Goal: Information Seeking & Learning: Learn about a topic

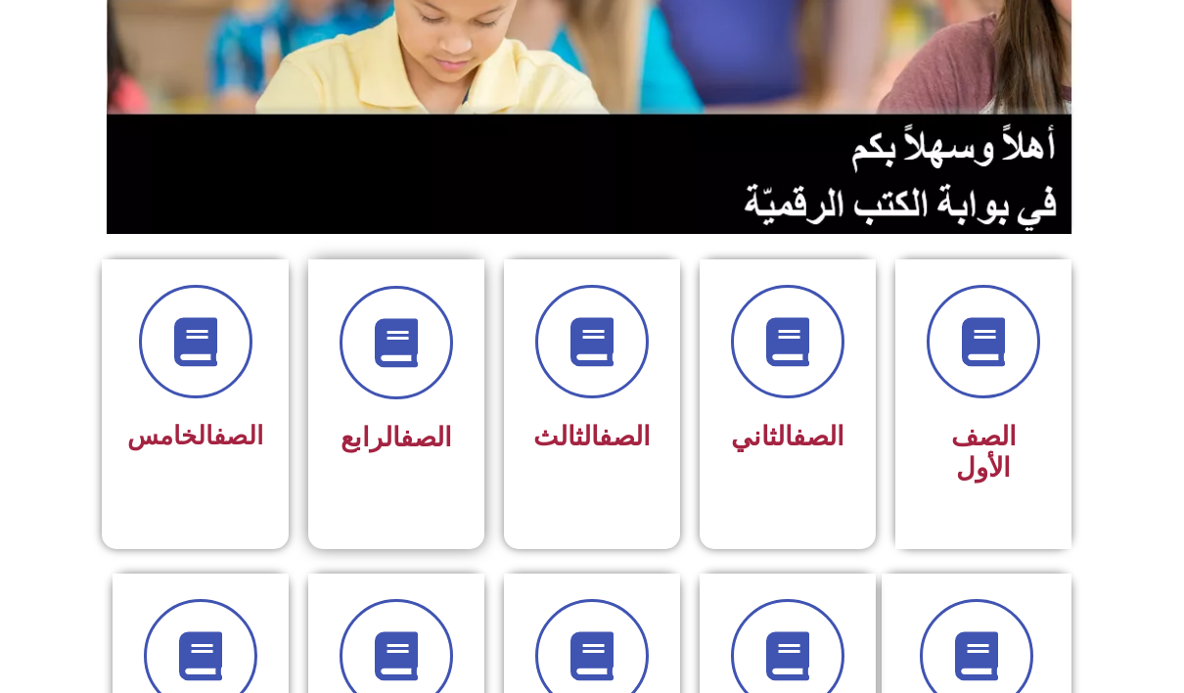
scroll to position [294, 0]
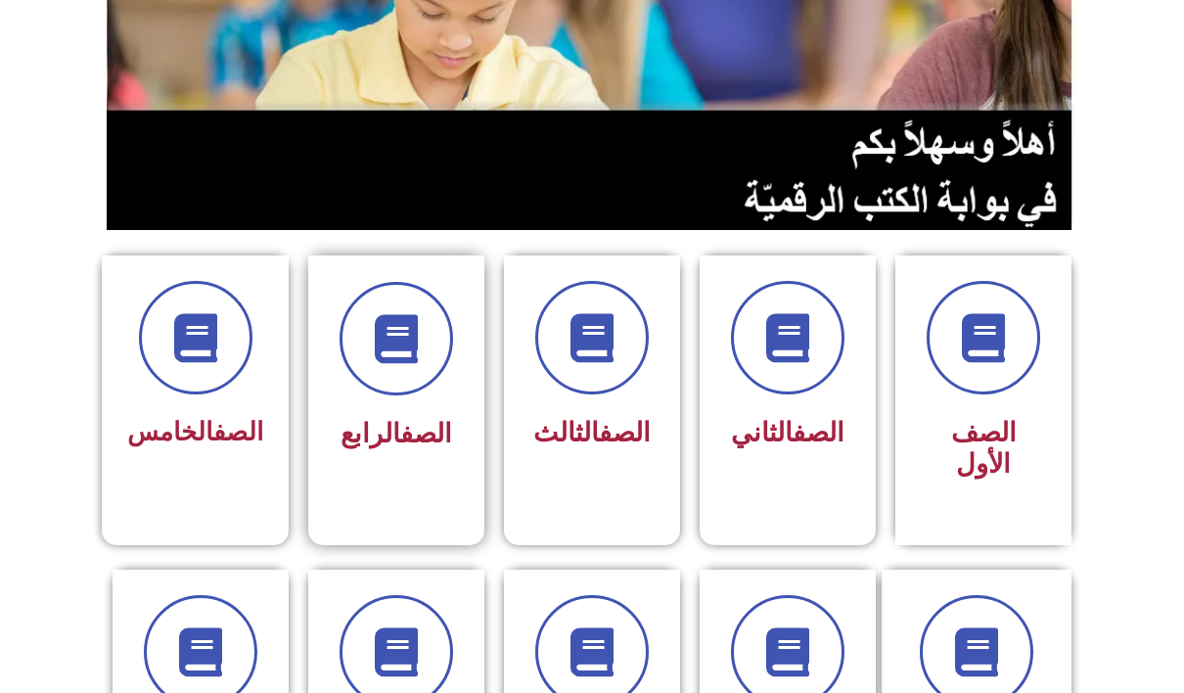
click at [435, 400] on div "الصف الرابع" at bounding box center [396, 370] width 123 height 177
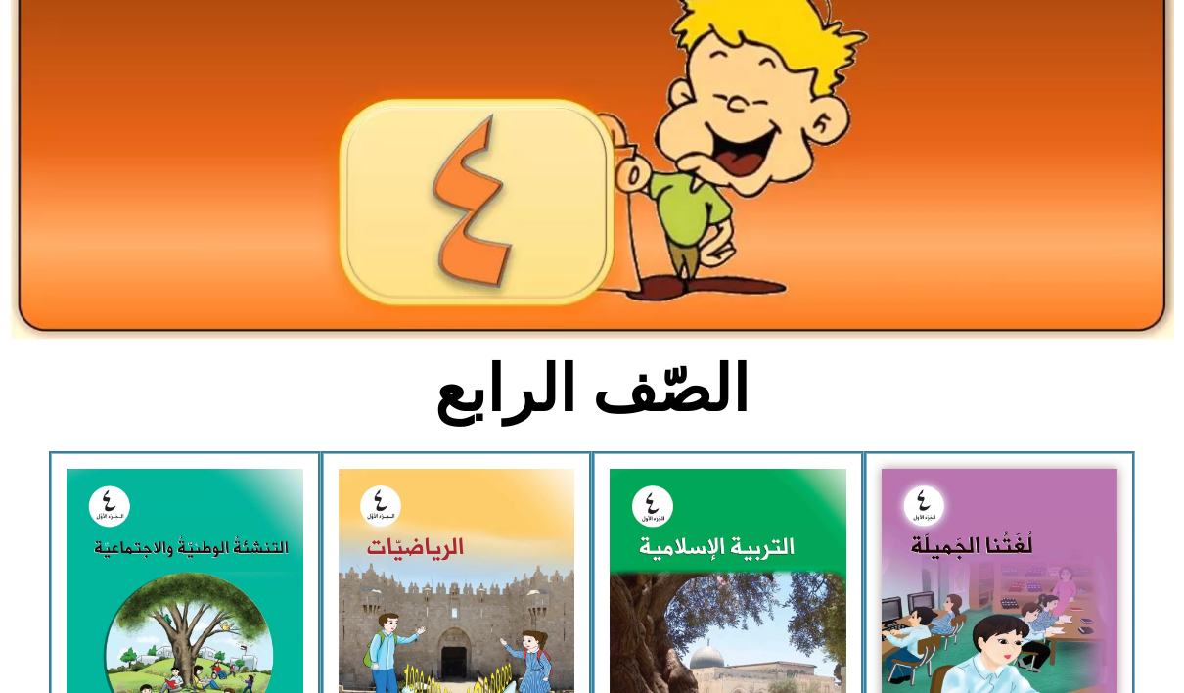
scroll to position [489, 0]
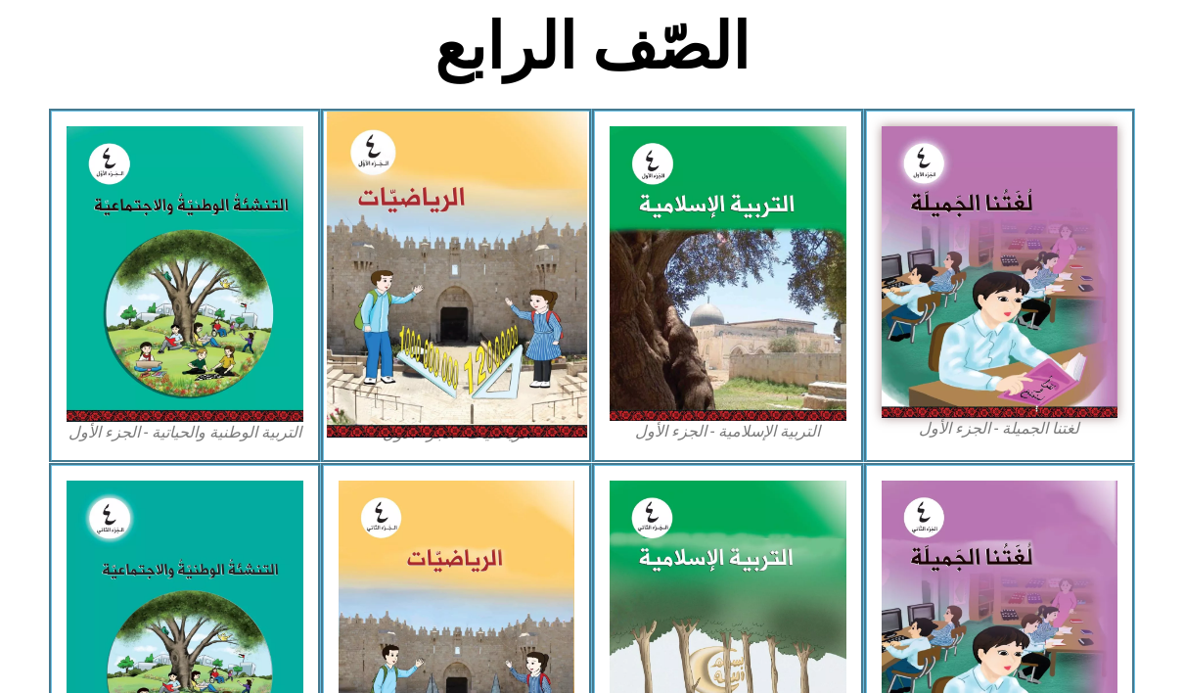
click at [499, 309] on img at bounding box center [456, 275] width 260 height 326
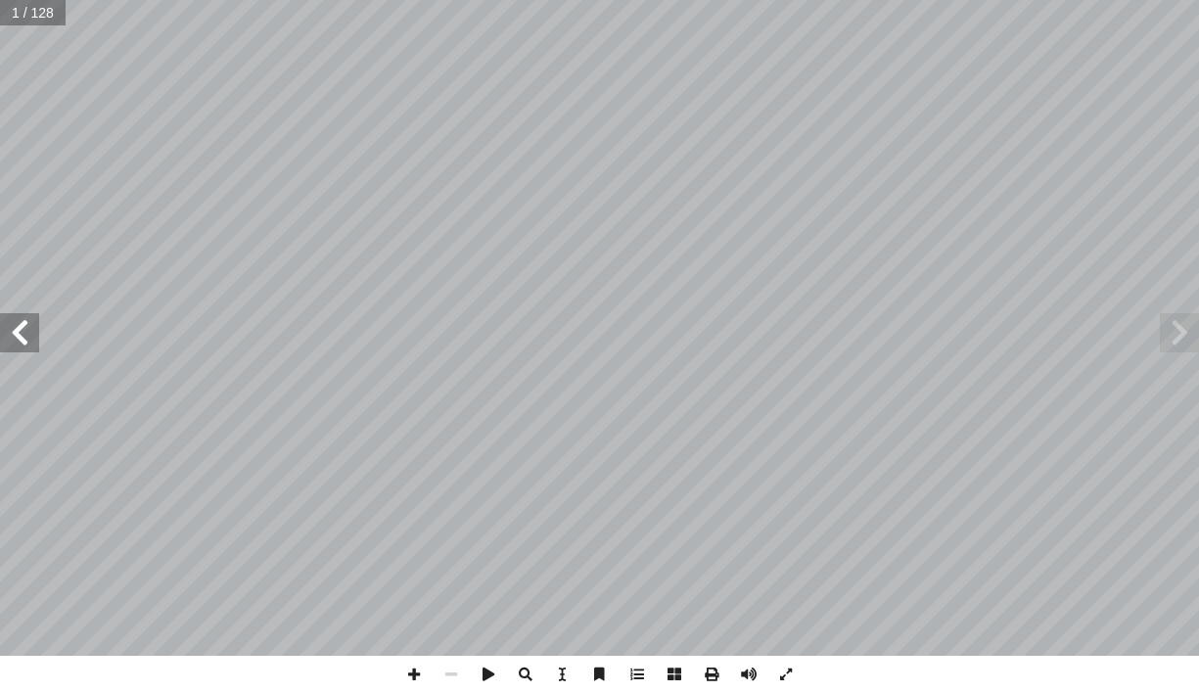
click at [24, 12] on input "text" at bounding box center [33, 12] width 66 height 25
type input "**"
click at [32, 331] on span at bounding box center [19, 332] width 39 height 39
click at [406, 669] on span at bounding box center [413, 674] width 37 height 37
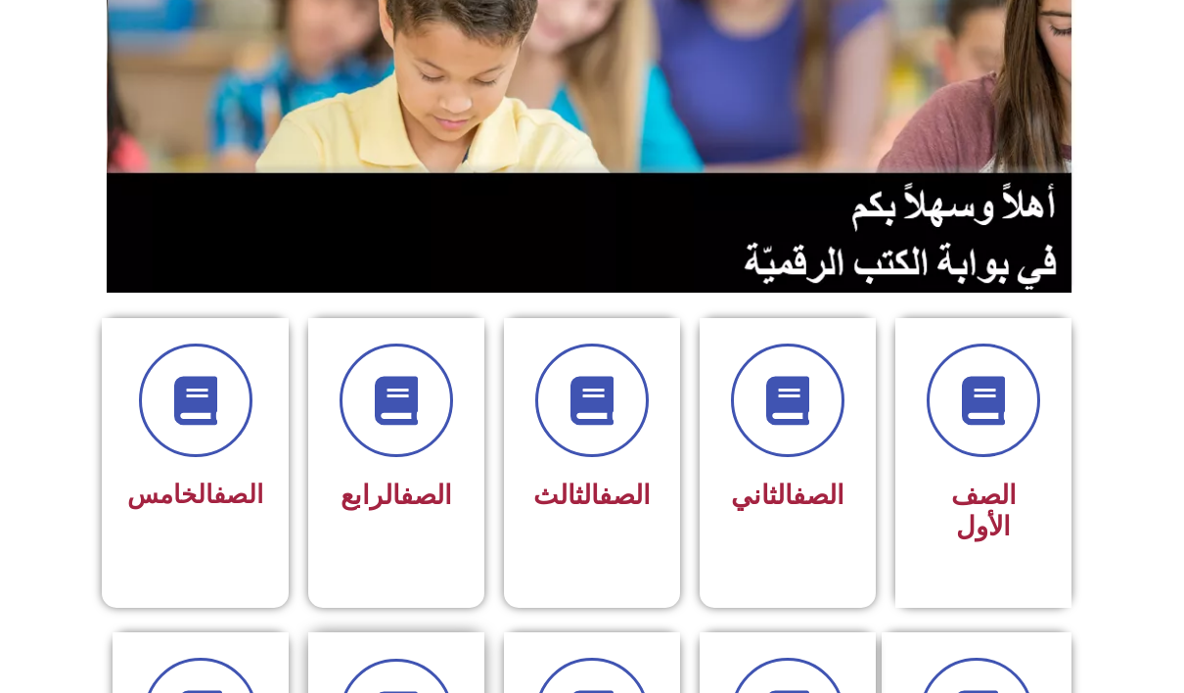
scroll to position [294, 0]
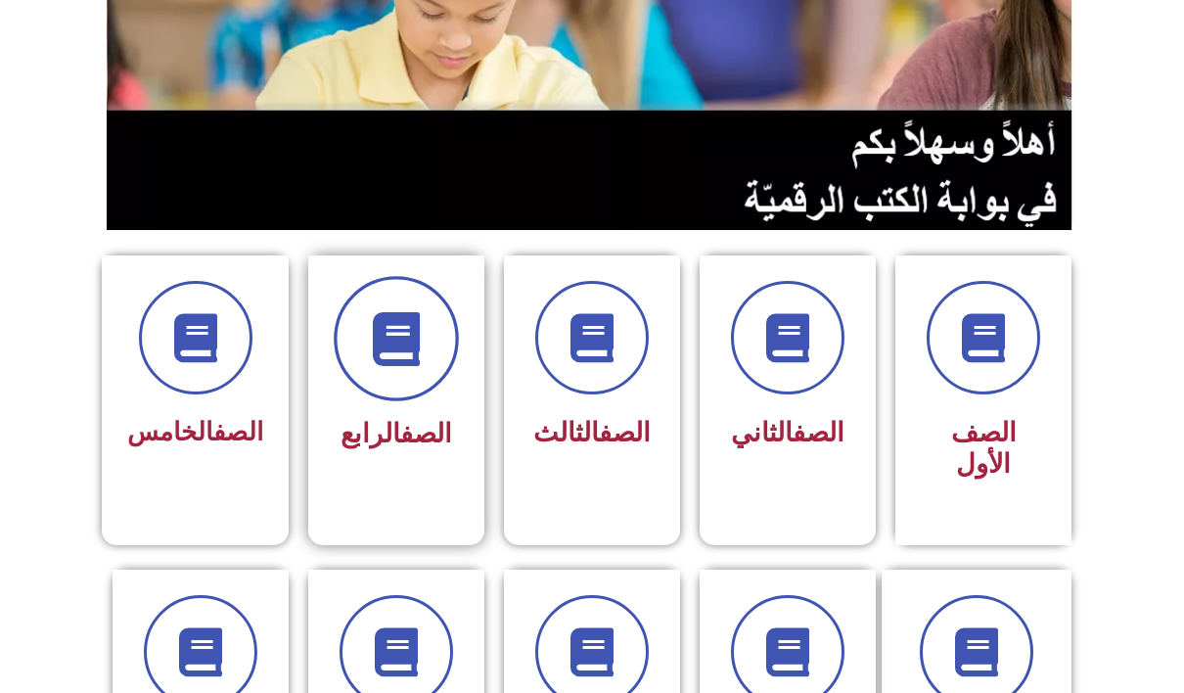
click at [365, 386] on span at bounding box center [396, 338] width 125 height 125
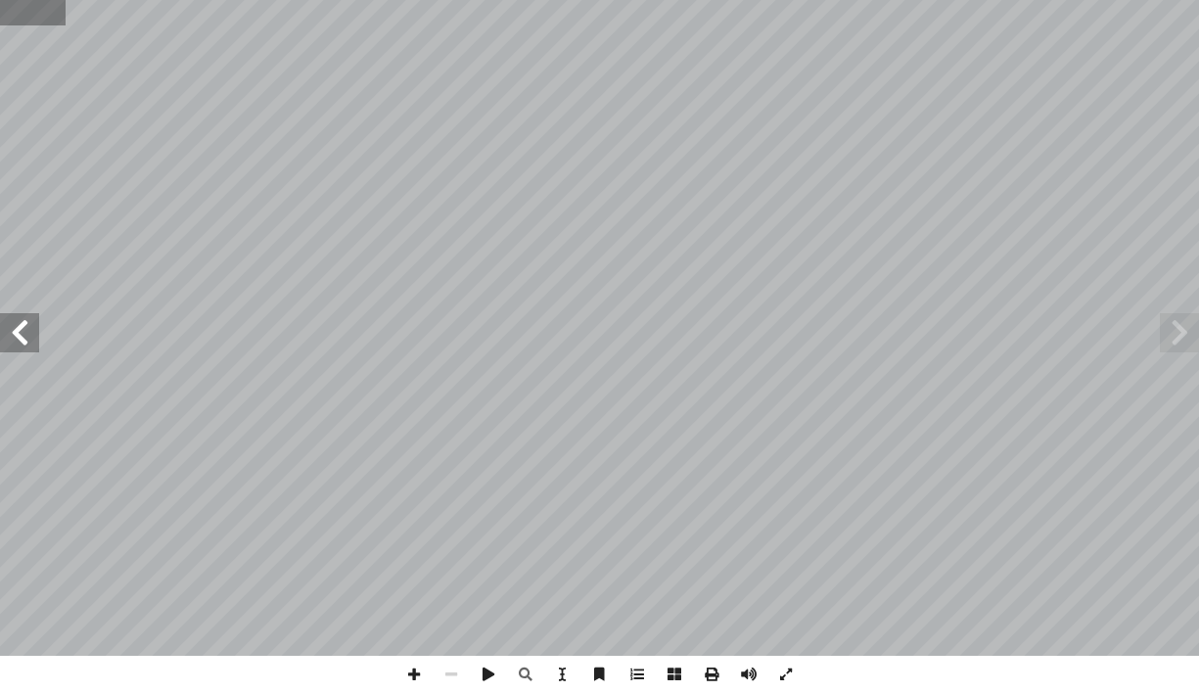
click at [15, 13] on input "text" at bounding box center [33, 12] width 66 height 25
type input "**"
click at [25, 338] on span at bounding box center [19, 332] width 39 height 39
click at [414, 684] on span at bounding box center [413, 674] width 37 height 37
click at [417, 681] on span at bounding box center [413, 674] width 37 height 37
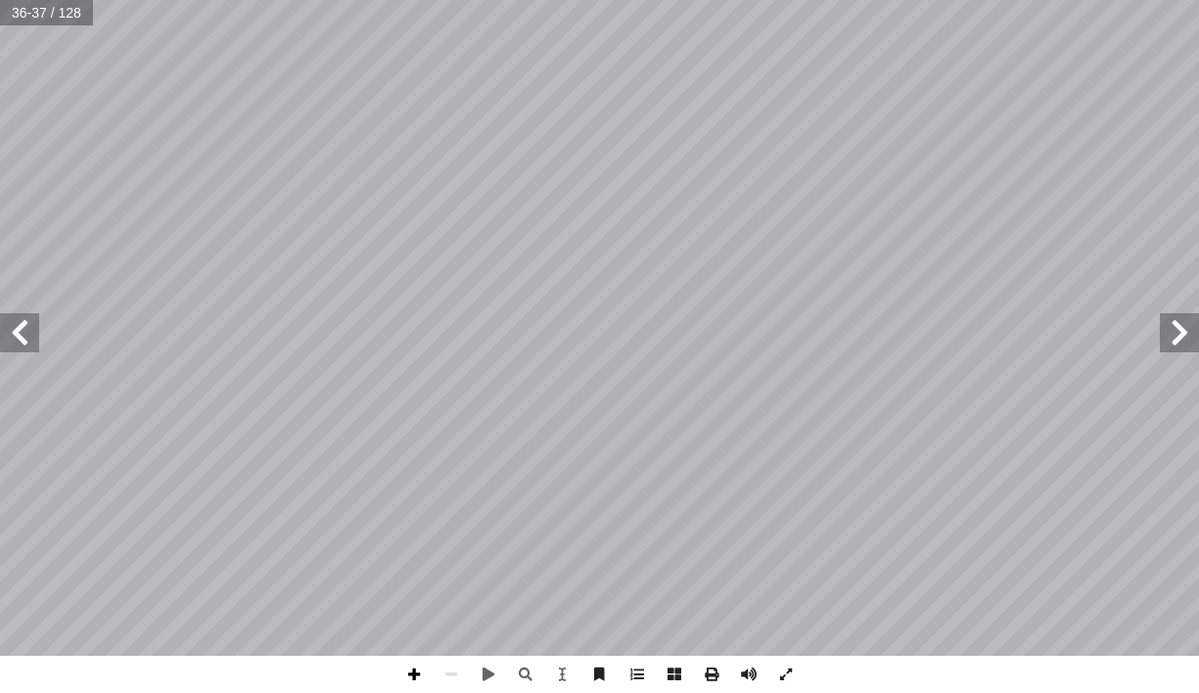
click at [415, 674] on span at bounding box center [413, 674] width 37 height 37
click at [29, 333] on span at bounding box center [19, 332] width 39 height 39
click at [56, 178] on html "الصفحة الرئيسية الصف الأول الصف الثاني الصف الثالث الصف الرابع الصف الخامس الصف…" at bounding box center [599, 89] width 1199 height 178
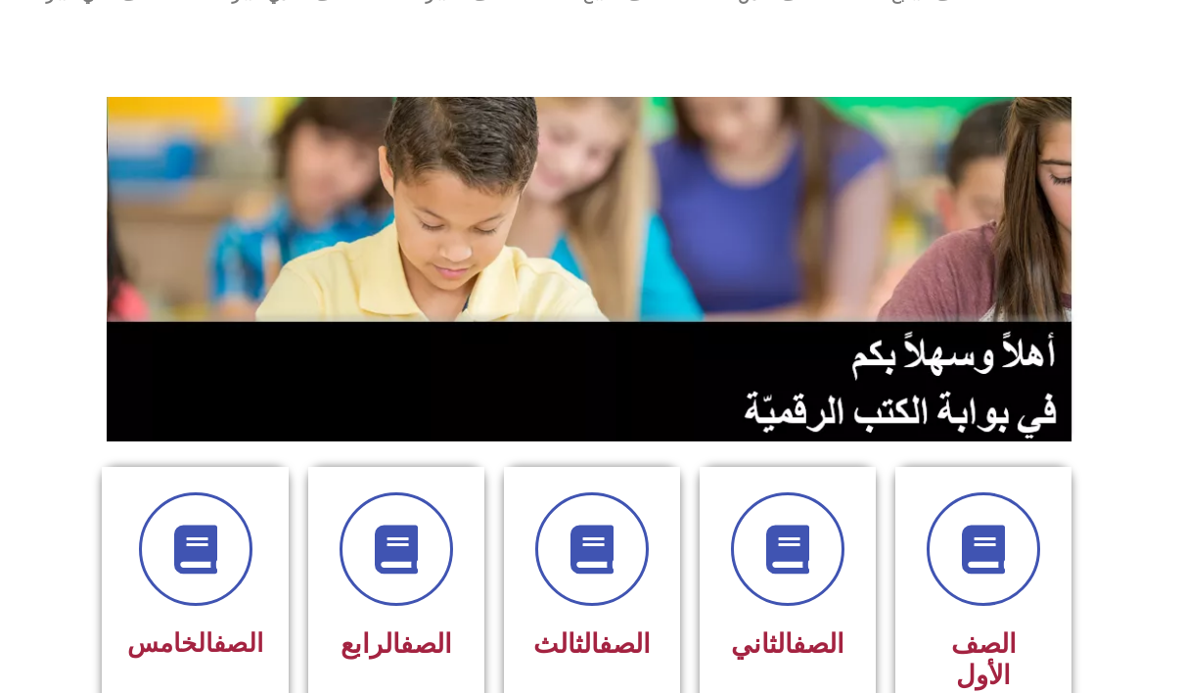
scroll to position [196, 0]
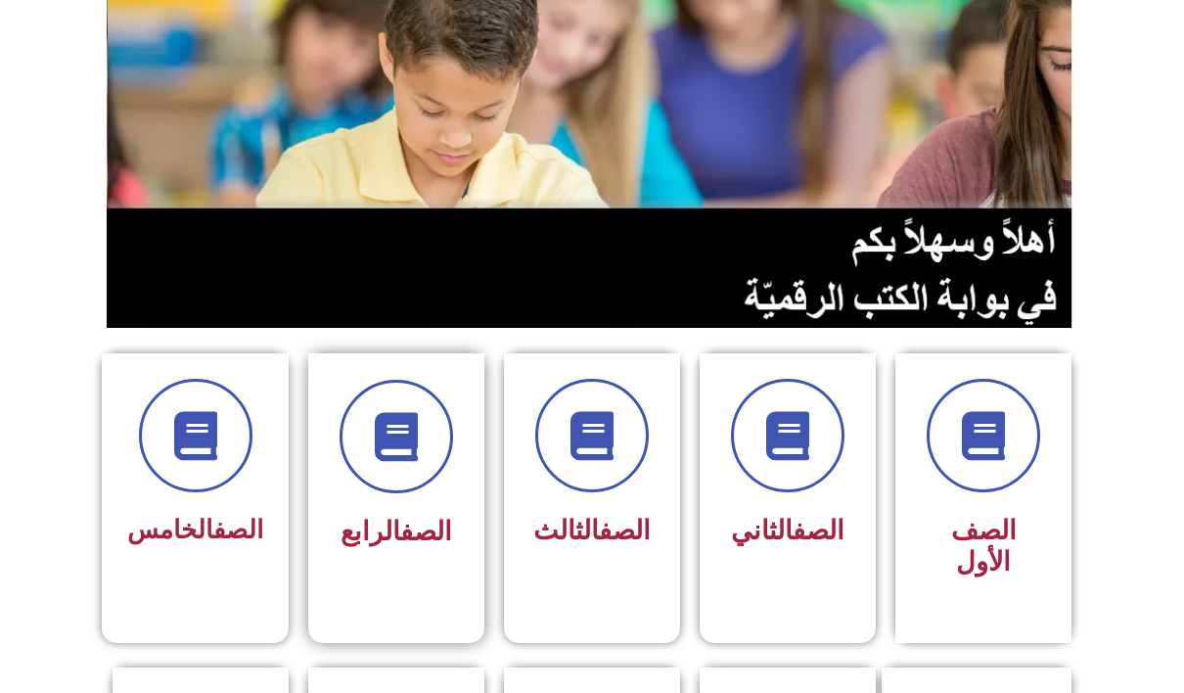
click at [433, 495] on div "الصف الرابع" at bounding box center [396, 468] width 123 height 177
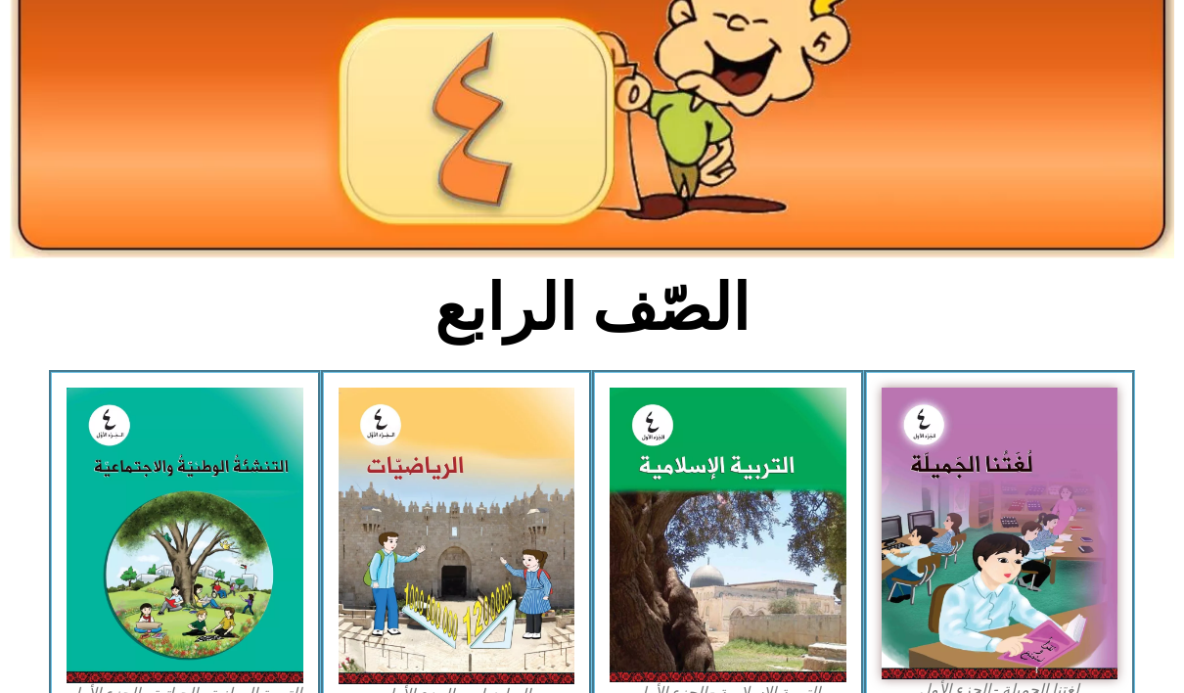
scroll to position [294, 0]
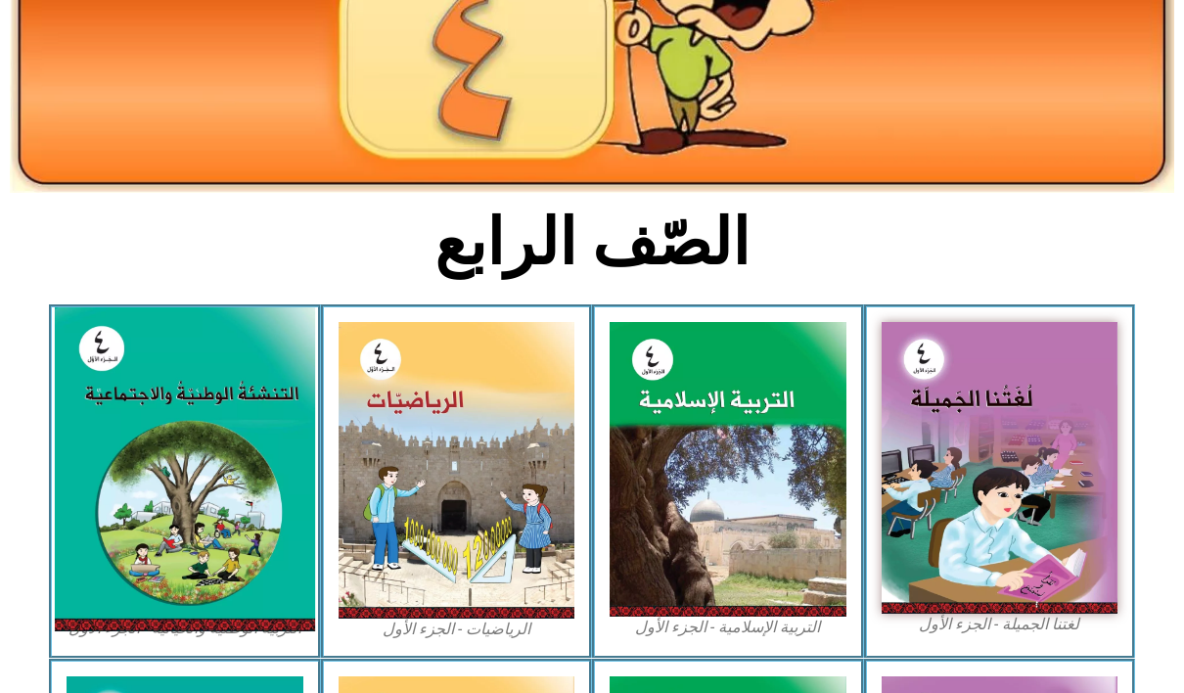
click at [241, 465] on img at bounding box center [185, 469] width 260 height 324
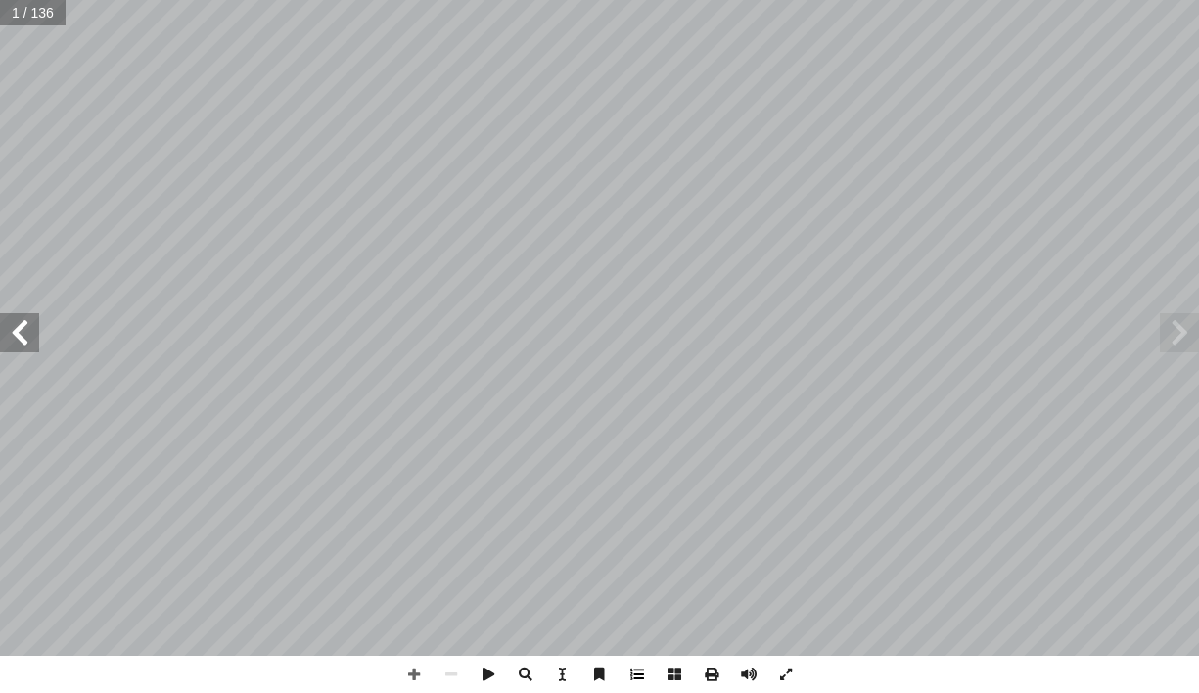
click at [633, 672] on span at bounding box center [636, 674] width 37 height 37
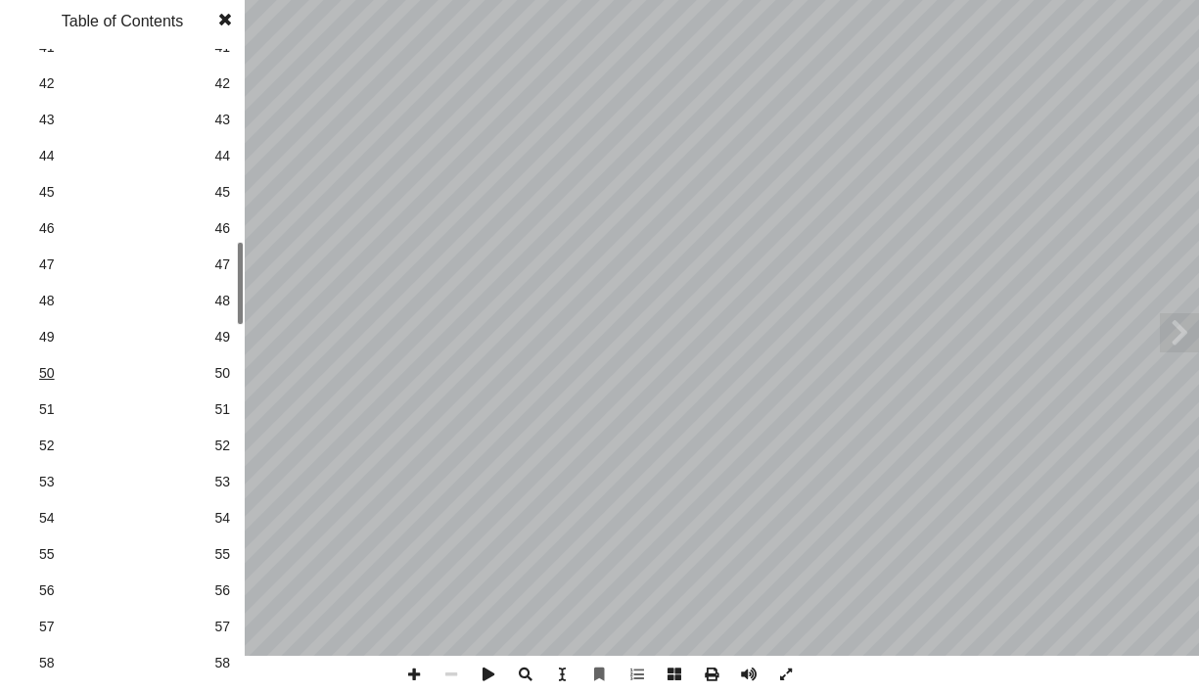
click at [56, 375] on span "50" at bounding box center [122, 373] width 166 height 21
click at [223, 23] on span at bounding box center [224, 19] width 35 height 39
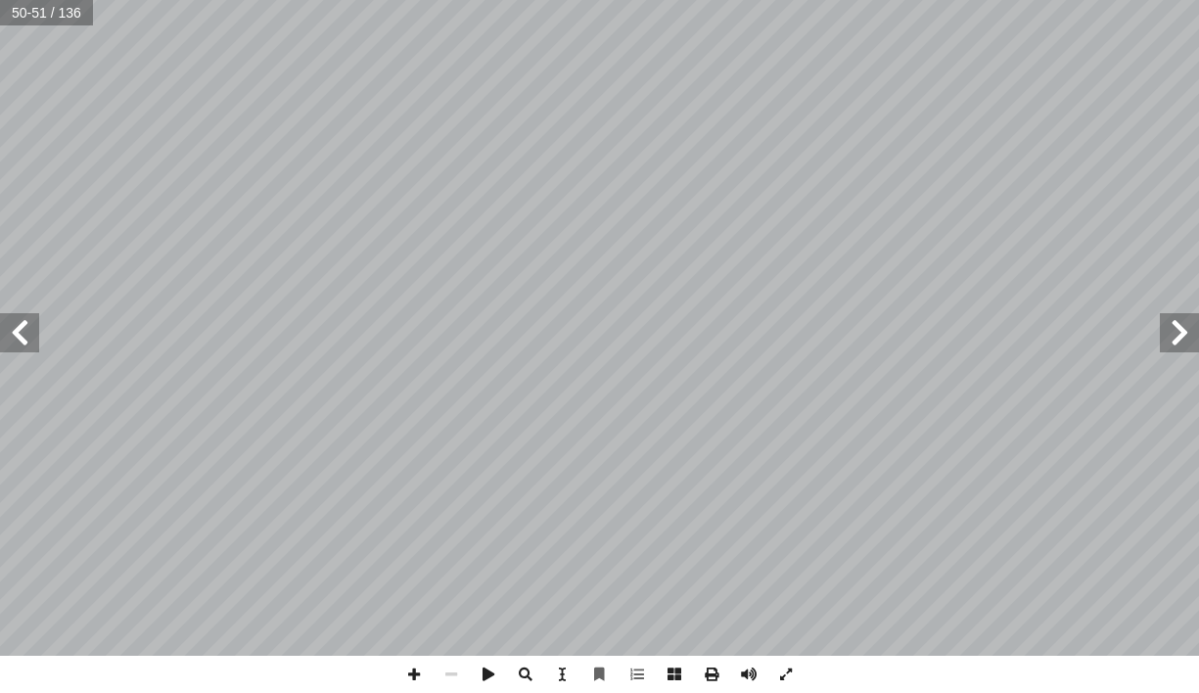
click at [16, 330] on span at bounding box center [19, 332] width 39 height 39
click at [412, 675] on span at bounding box center [413, 674] width 37 height 37
click at [451, 669] on span at bounding box center [451, 674] width 37 height 37
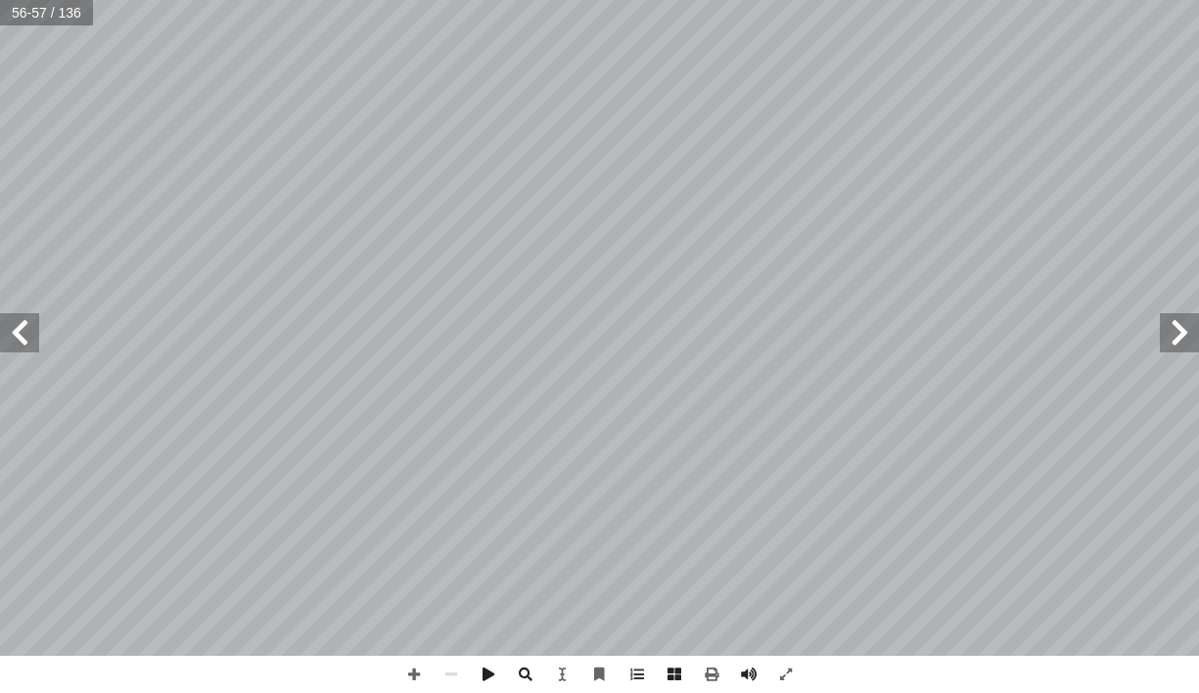
click at [1198, 166] on html "الصفحة الرئيسية الصف الأول الصف الثاني الصف الثالث الصف الرابع الصف الخامس الصف…" at bounding box center [599, 89] width 1199 height 178
click at [24, 342] on span at bounding box center [19, 332] width 39 height 39
click at [414, 671] on span at bounding box center [413, 674] width 37 height 37
